Goal: Task Accomplishment & Management: Manage account settings

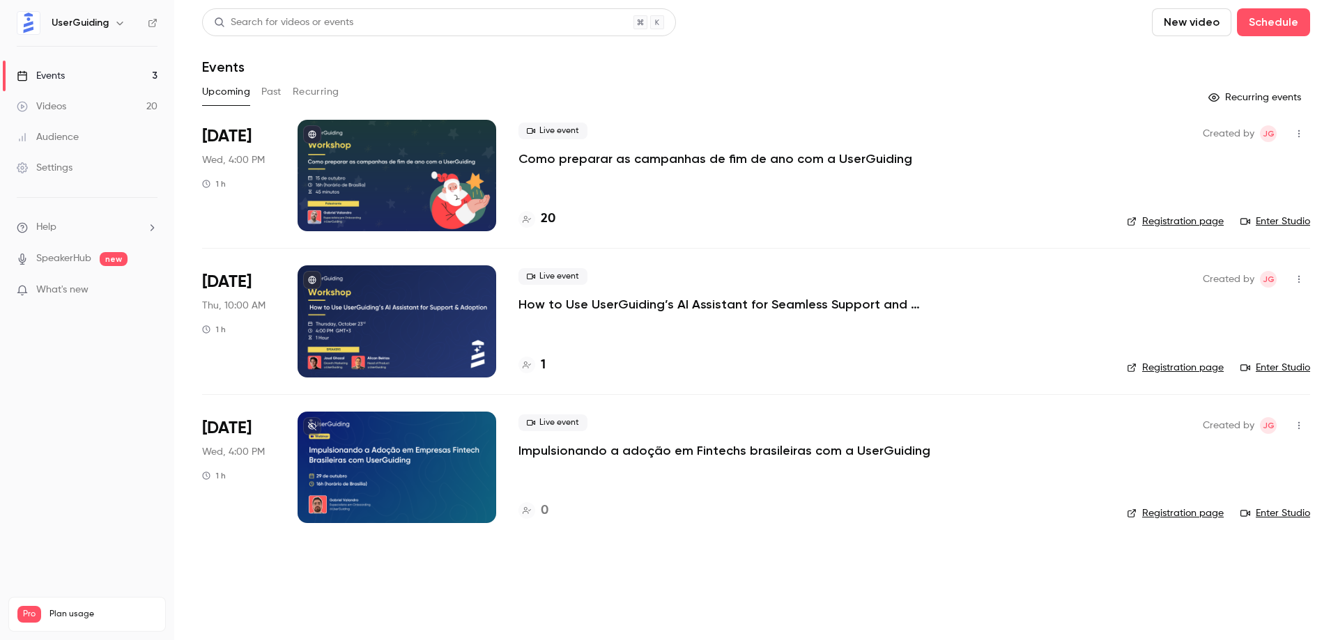
click at [1303, 128] on button "button" at bounding box center [1299, 134] width 22 height 22
click at [978, 67] on div at bounding box center [669, 320] width 1338 height 640
click at [690, 153] on p "Como preparar as campanhas de fim de ano com a UserGuiding" at bounding box center [715, 158] width 394 height 17
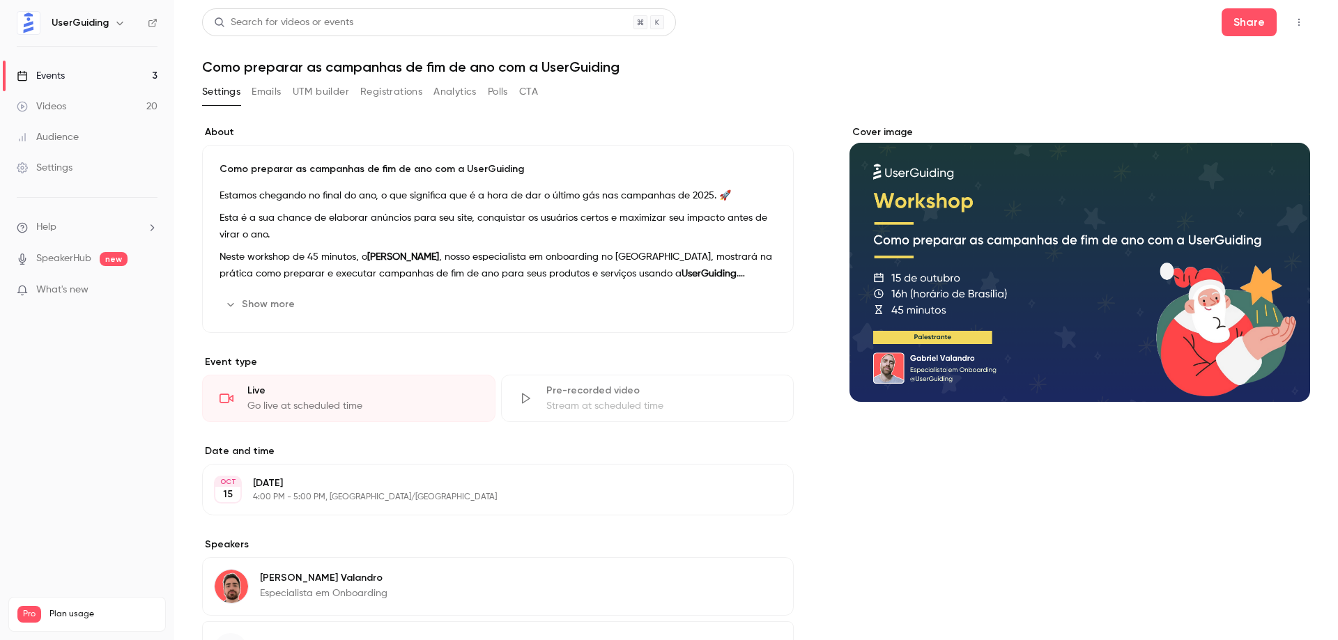
click at [395, 89] on button "Registrations" at bounding box center [391, 92] width 62 height 22
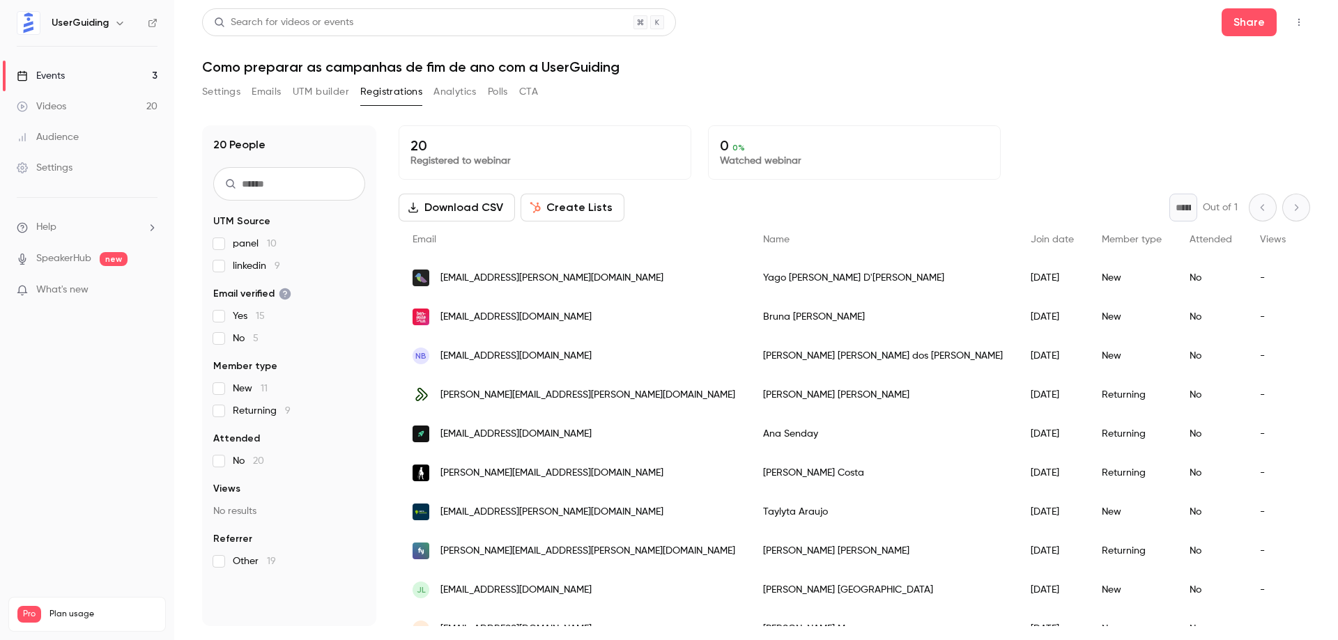
click at [906, 84] on div "Settings Emails UTM builder Registrations Analytics Polls CTA" at bounding box center [756, 95] width 1108 height 28
